Goal: Entertainment & Leisure: Consume media (video, audio)

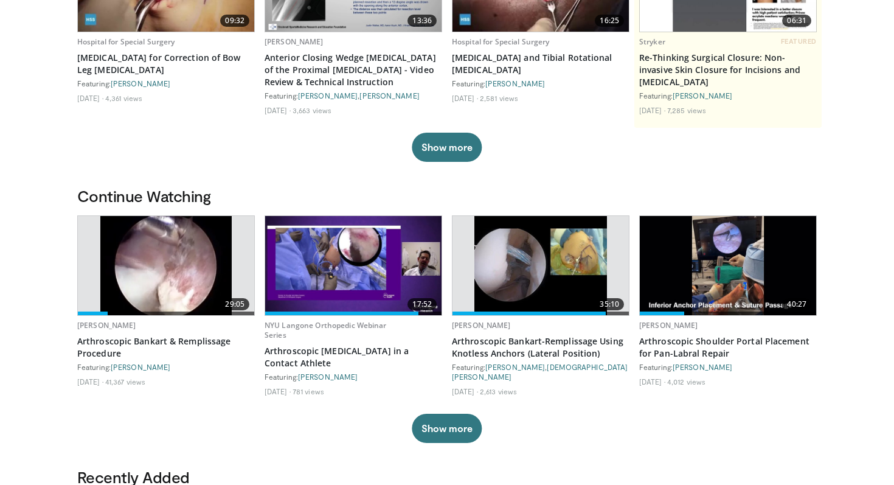
scroll to position [224, 0]
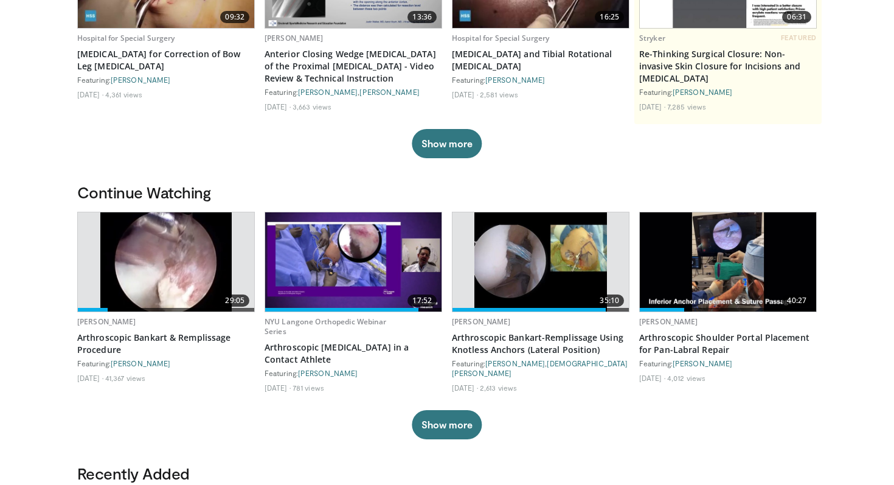
click at [188, 263] on img at bounding box center [166, 261] width 132 height 99
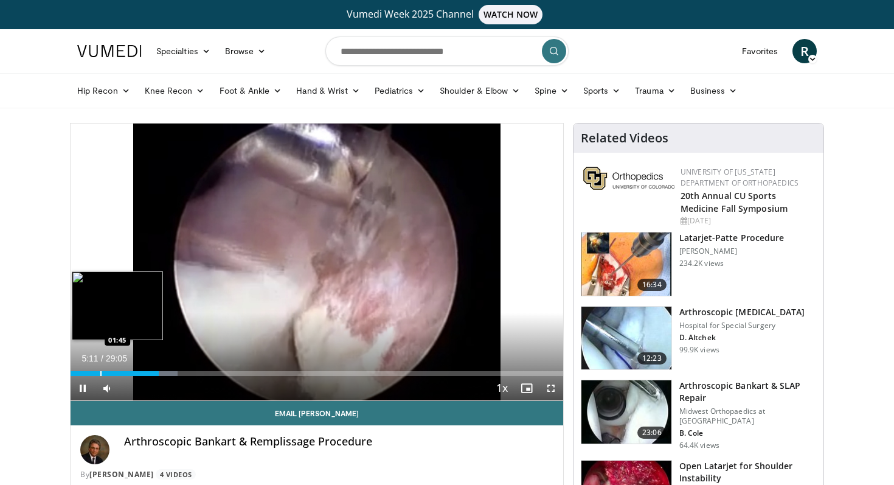
click at [100, 370] on div "Loaded : 21.73% 05:11 01:45" at bounding box center [317, 370] width 493 height 12
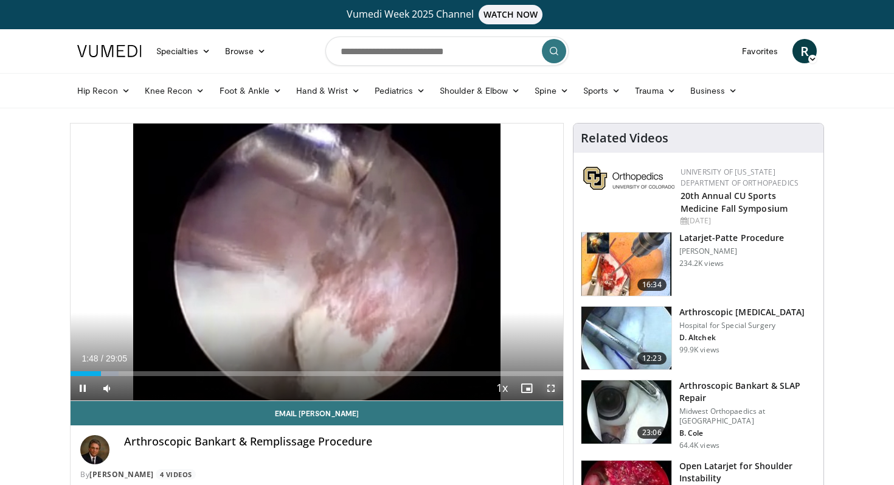
click at [550, 390] on span "Video Player" at bounding box center [551, 388] width 24 height 24
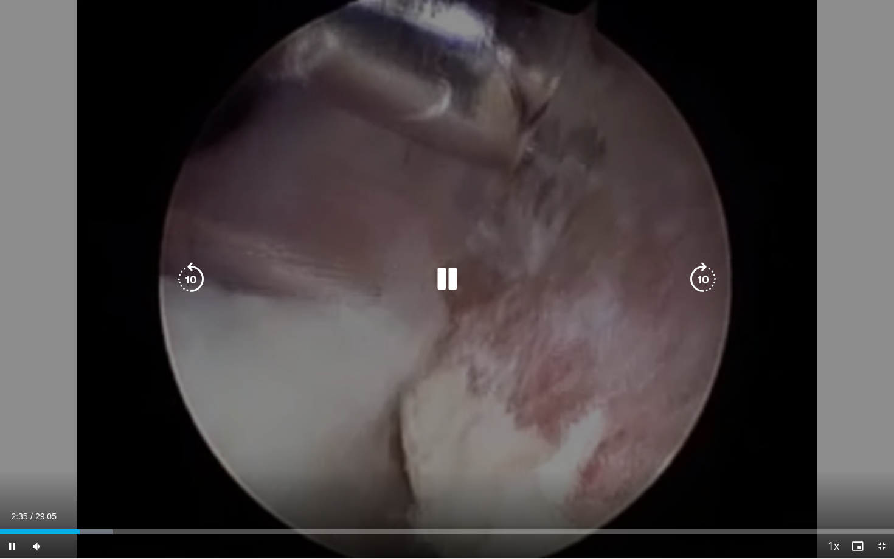
click at [554, 378] on div "10 seconds Tap to unmute" at bounding box center [447, 279] width 894 height 559
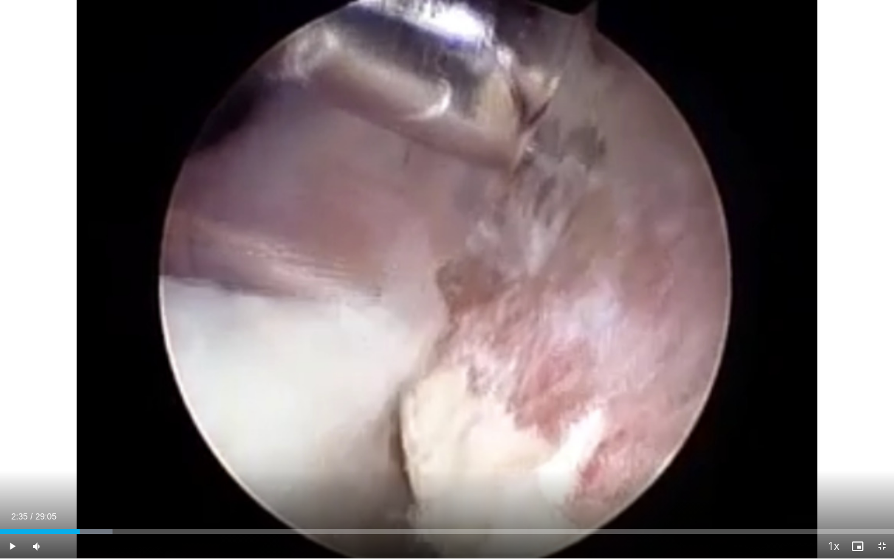
click at [554, 378] on div "10 seconds Tap to unmute" at bounding box center [447, 279] width 894 height 559
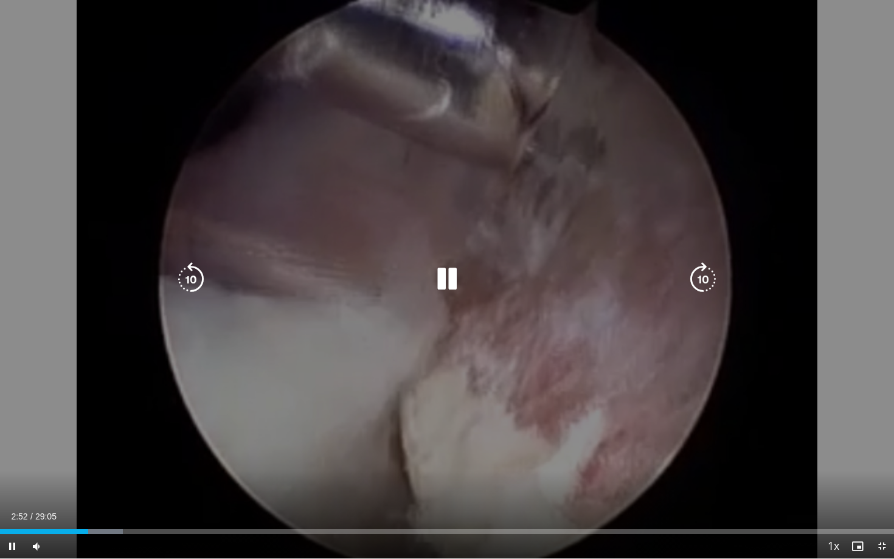
click at [598, 332] on div "10 seconds Tap to unmute" at bounding box center [447, 279] width 894 height 559
click at [684, 293] on div "10 seconds Tap to unmute" at bounding box center [447, 279] width 894 height 559
click at [86, 484] on div "10 seconds Tap to unmute" at bounding box center [447, 279] width 894 height 559
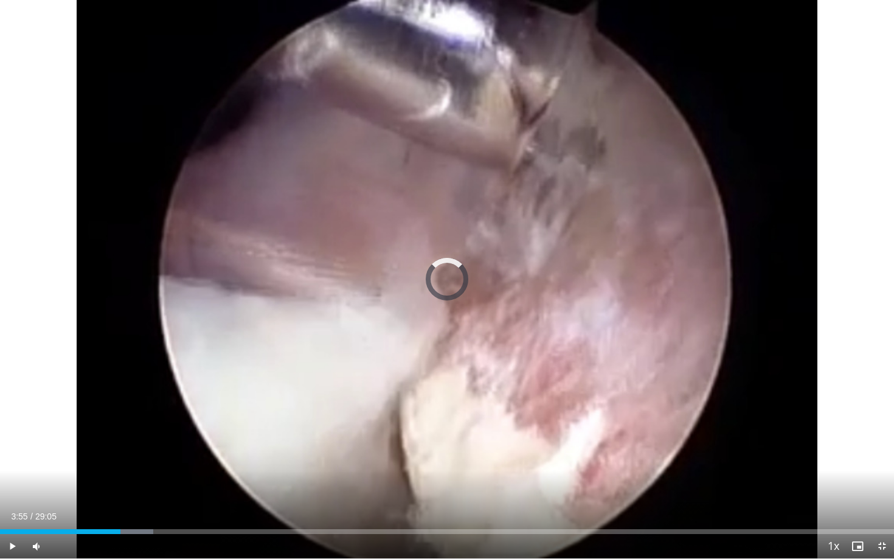
click at [85, 484] on div "Progress Bar" at bounding box center [85, 531] width 1 height 5
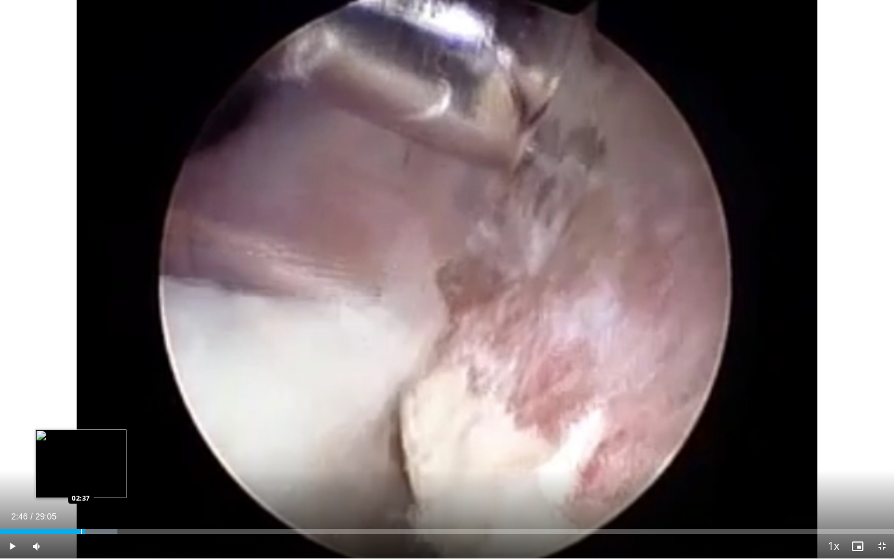
click at [81, 484] on div "Progress Bar" at bounding box center [81, 531] width 1 height 5
click at [13, 484] on span "Video Player" at bounding box center [12, 546] width 24 height 24
click at [75, 484] on div "Loaded : 12.58% 02:28 02:28" at bounding box center [447, 529] width 894 height 12
click at [60, 484] on div "Progress Bar" at bounding box center [60, 531] width 1 height 5
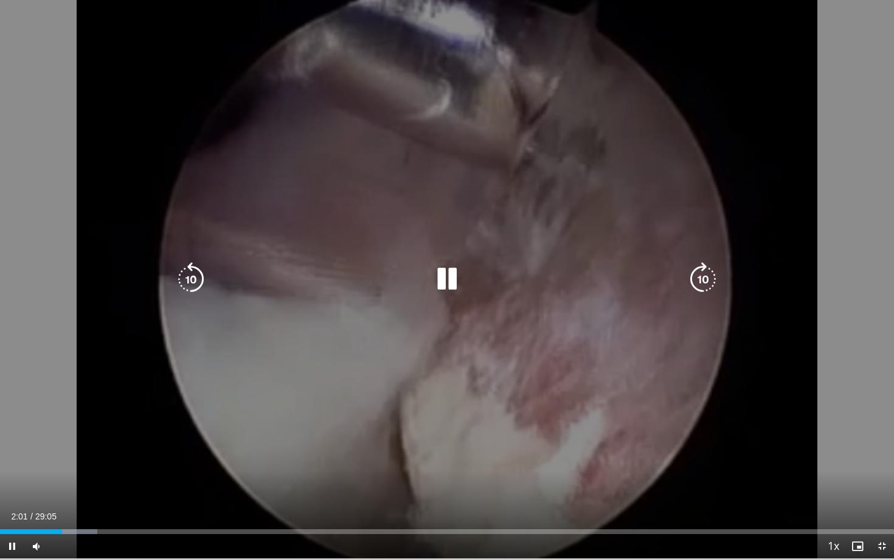
click at [115, 430] on div "10 seconds Tap to unmute" at bounding box center [447, 279] width 894 height 559
click at [139, 408] on div "10 seconds Tap to unmute" at bounding box center [447, 279] width 894 height 559
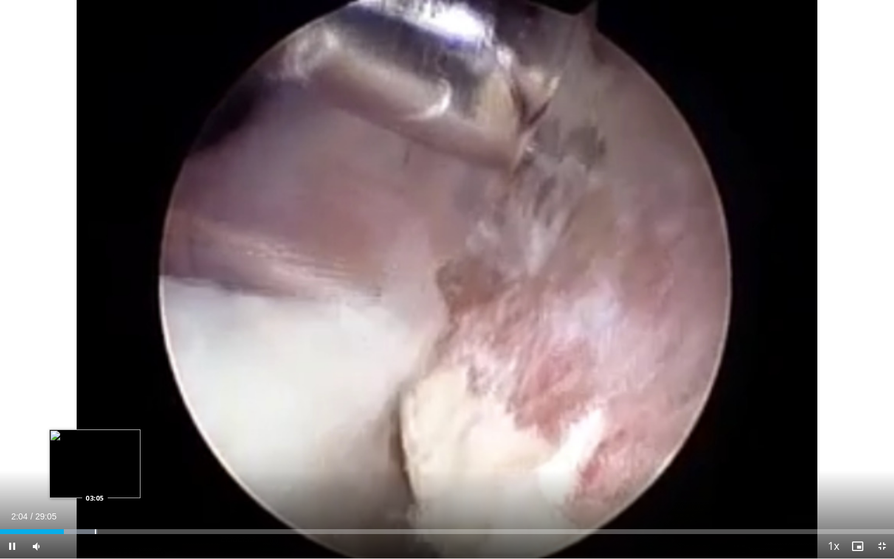
click at [94, 484] on div "Loaded : 10.86% 02:04 03:05" at bounding box center [447, 529] width 894 height 12
click at [114, 484] on div "Progress Bar" at bounding box center [114, 531] width 1 height 5
click at [136, 484] on div "Progress Bar" at bounding box center [136, 531] width 1 height 5
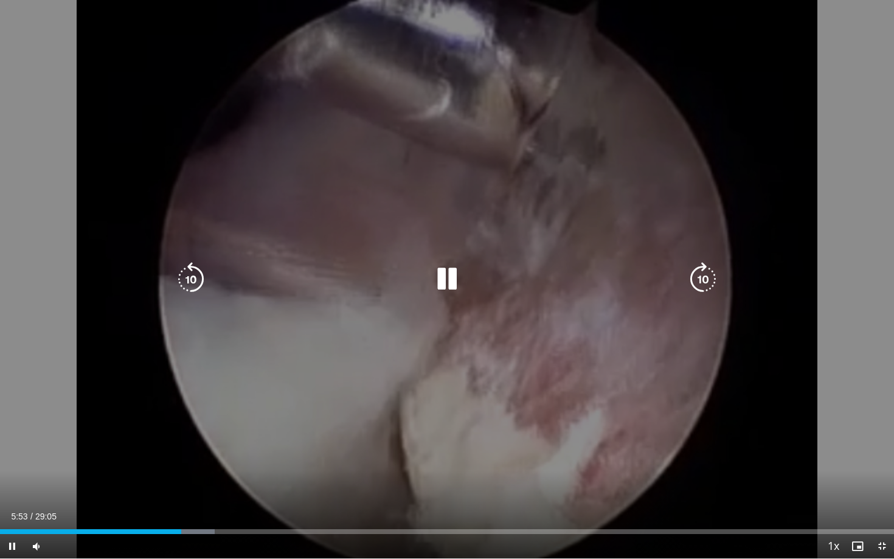
click at [117, 484] on div "10 seconds Tap to unmute" at bounding box center [447, 279] width 894 height 559
